Goal: Transaction & Acquisition: Purchase product/service

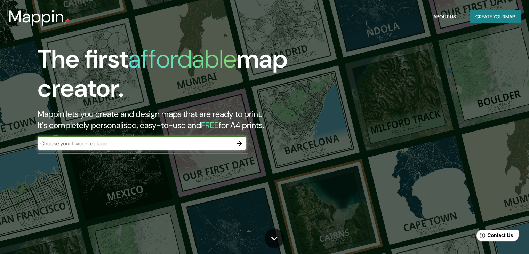
click at [89, 142] on input "text" at bounding box center [135, 143] width 195 height 8
type input "izamal"
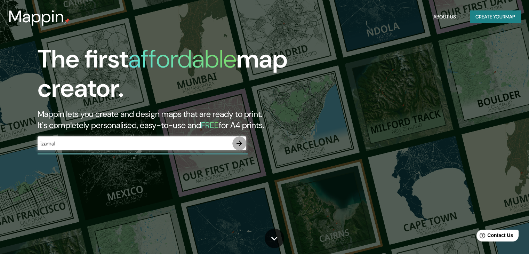
click at [237, 144] on icon "button" at bounding box center [239, 143] width 8 height 8
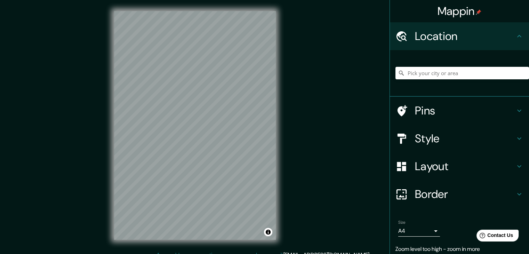
click at [339, 103] on div "Mappin Location Pins Style Layout Border Choose a border. Hint : you can make l…" at bounding box center [264, 131] width 529 height 262
click at [147, 253] on html "Mappin Location Pins Style Layout Border Choose a border. Hint : you can make l…" at bounding box center [264, 127] width 529 height 254
click at [112, 182] on div "© Mapbox © OpenStreetMap Improve this map" at bounding box center [195, 125] width 184 height 251
click at [436, 73] on input "Pick your city or area" at bounding box center [461, 73] width 133 height 13
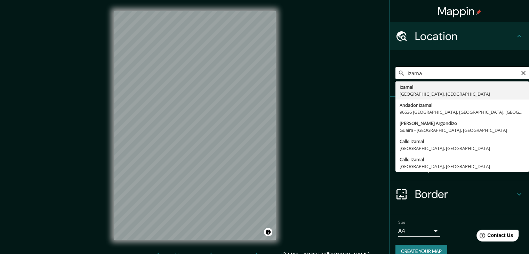
type input "Izamal, [GEOGRAPHIC_DATA], [GEOGRAPHIC_DATA]"
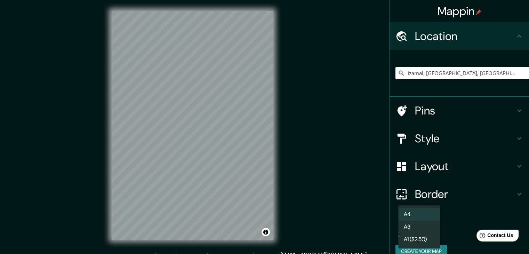
click at [421, 234] on body "Mappin Location [GEOGRAPHIC_DATA], [GEOGRAPHIC_DATA], [GEOGRAPHIC_DATA] Pins St…" at bounding box center [264, 127] width 529 height 254
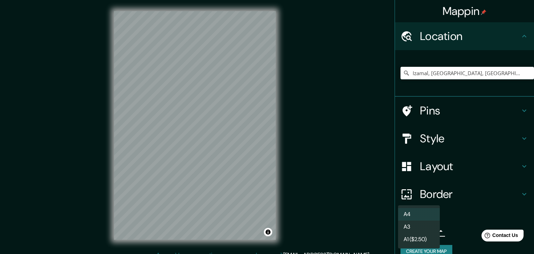
click at [421, 228] on li "A3" at bounding box center [419, 226] width 42 height 13
click at [421, 228] on body "Mappin Location [GEOGRAPHIC_DATA], [GEOGRAPHIC_DATA], [GEOGRAPHIC_DATA] Pins St…" at bounding box center [267, 127] width 534 height 254
click at [414, 206] on ul "A4 A3 A1 ($2.50)" at bounding box center [419, 226] width 42 height 43
click at [412, 212] on li "A4" at bounding box center [419, 214] width 42 height 13
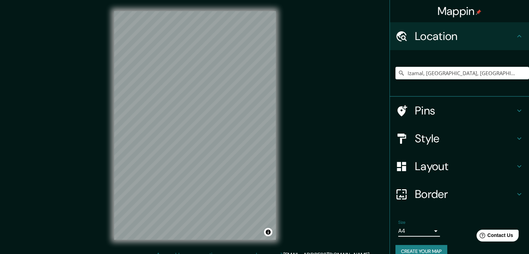
click at [415, 228] on body "Mappin Location [GEOGRAPHIC_DATA], [GEOGRAPHIC_DATA], [GEOGRAPHIC_DATA] Pins St…" at bounding box center [264, 127] width 529 height 254
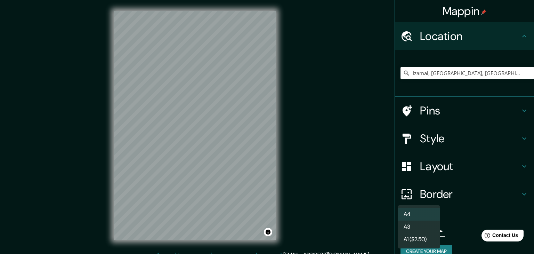
click at [413, 224] on li "A3" at bounding box center [419, 226] width 42 height 13
type input "a4"
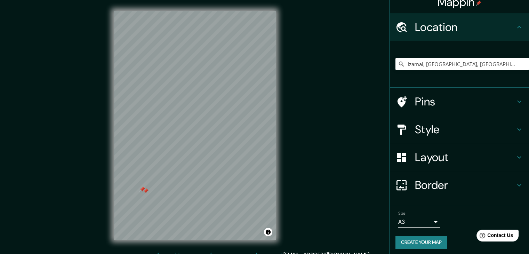
scroll to position [12, 0]
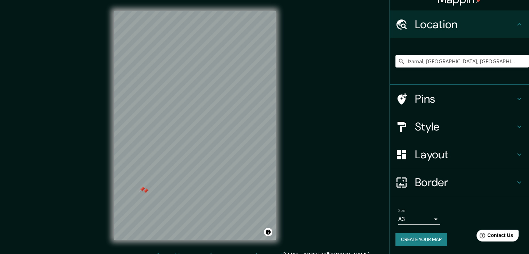
click at [438, 102] on h4 "Pins" at bounding box center [465, 99] width 100 height 14
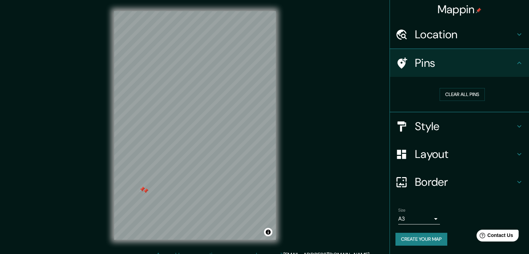
scroll to position [1, 0]
click at [472, 89] on button "Clear all pins" at bounding box center [461, 94] width 45 height 13
click at [494, 68] on h4 "Pins" at bounding box center [465, 63] width 100 height 14
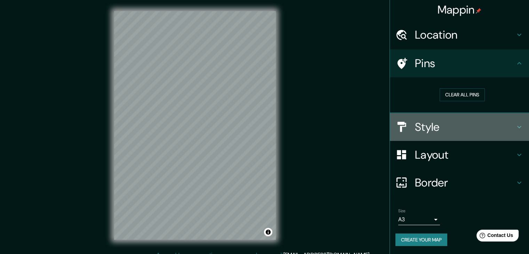
click at [487, 121] on h4 "Style" at bounding box center [465, 127] width 100 height 14
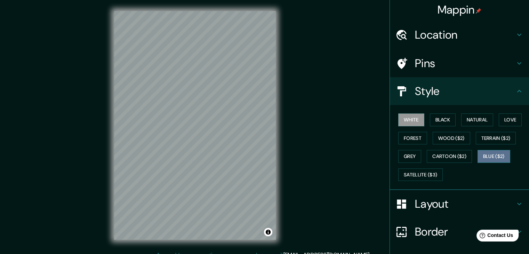
click at [492, 154] on button "Blue ($2)" at bounding box center [493, 156] width 33 height 13
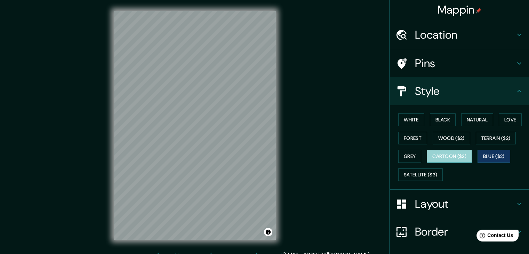
click at [456, 150] on button "Cartoon ($2)" at bounding box center [449, 156] width 45 height 13
click at [400, 152] on button "Grey" at bounding box center [409, 156] width 23 height 13
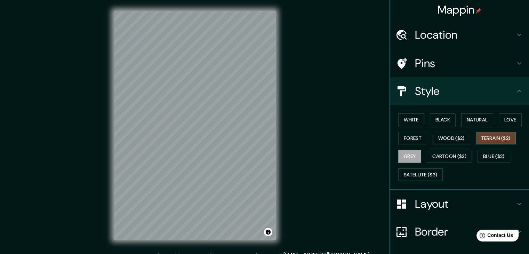
click at [501, 138] on button "Terrain ($2)" at bounding box center [496, 138] width 40 height 13
click at [407, 117] on button "White" at bounding box center [411, 119] width 26 height 13
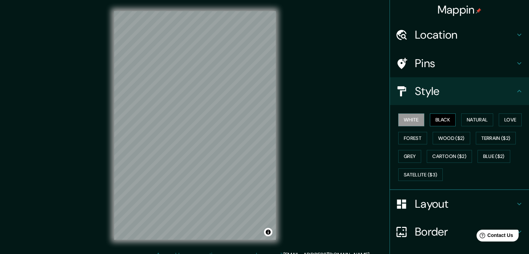
click at [430, 117] on button "Black" at bounding box center [443, 119] width 26 height 13
click at [410, 133] on button "Forest" at bounding box center [412, 138] width 29 height 13
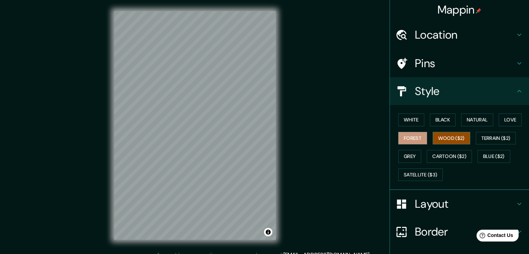
click at [450, 132] on button "Wood ($2)" at bounding box center [451, 138] width 38 height 13
click at [483, 119] on button "Natural" at bounding box center [477, 119] width 32 height 13
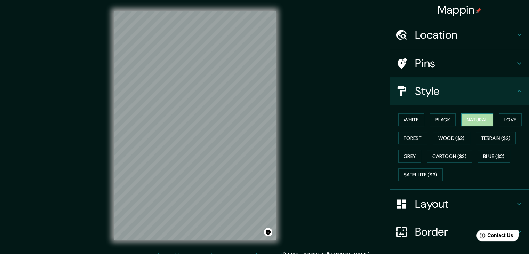
click at [461, 118] on button "Natural" at bounding box center [477, 119] width 32 height 13
click at [444, 121] on button "Black" at bounding box center [443, 119] width 26 height 13
click at [400, 117] on button "White" at bounding box center [411, 119] width 26 height 13
click at [504, 119] on button "Love" at bounding box center [509, 119] width 23 height 13
click at [406, 119] on button "White" at bounding box center [411, 119] width 26 height 13
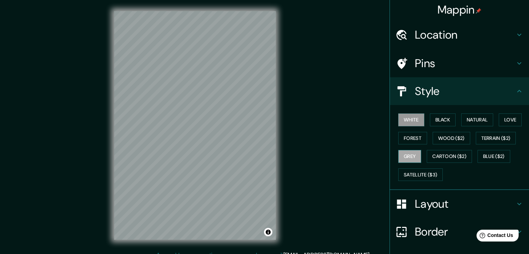
click at [405, 158] on button "Grey" at bounding box center [409, 156] width 23 height 13
click at [404, 168] on button "Satellite ($3)" at bounding box center [420, 174] width 44 height 13
click at [413, 117] on button "White" at bounding box center [411, 119] width 26 height 13
click at [435, 115] on button "Black" at bounding box center [443, 119] width 26 height 13
click at [403, 154] on button "Grey" at bounding box center [409, 156] width 23 height 13
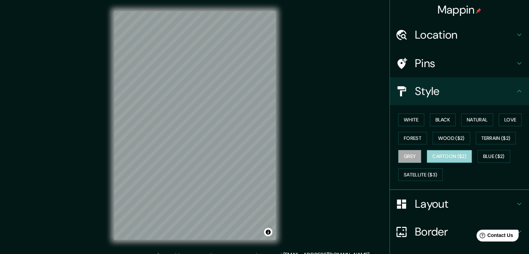
drag, startPoint x: 293, startPoint y: 147, endPoint x: 449, endPoint y: 157, distance: 156.1
click at [449, 157] on button "Cartoon ($2)" at bounding box center [449, 156] width 45 height 13
click at [479, 146] on div "White Black Natural Love Forest Wood ($2) Terrain ($2) Grey Cartoon ($2) Blue (…" at bounding box center [461, 147] width 133 height 73
click at [477, 152] on button "Blue ($2)" at bounding box center [493, 156] width 33 height 13
